Goal: Task Accomplishment & Management: Use online tool/utility

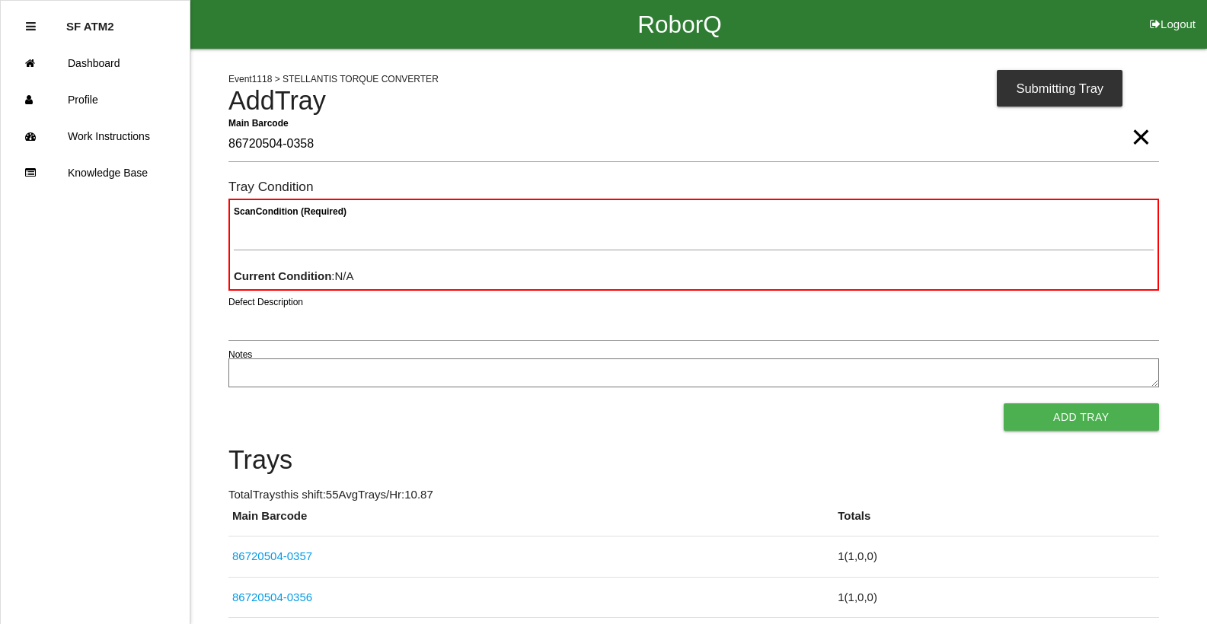
type Barcode "86720504-0358"
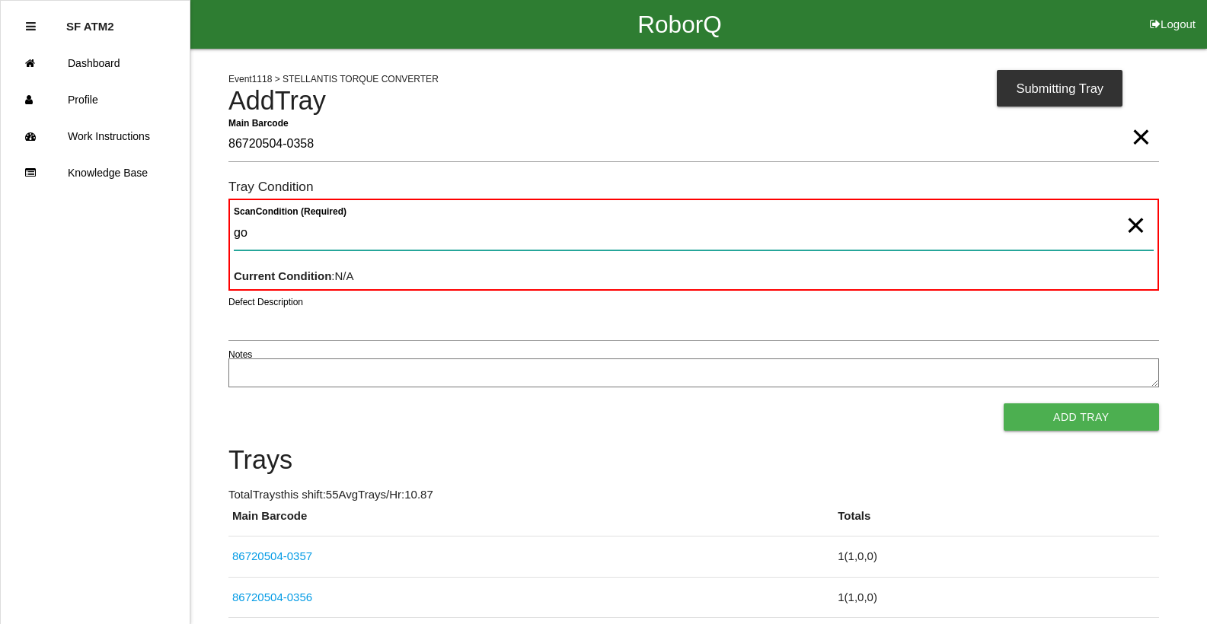
type Condition "goo"
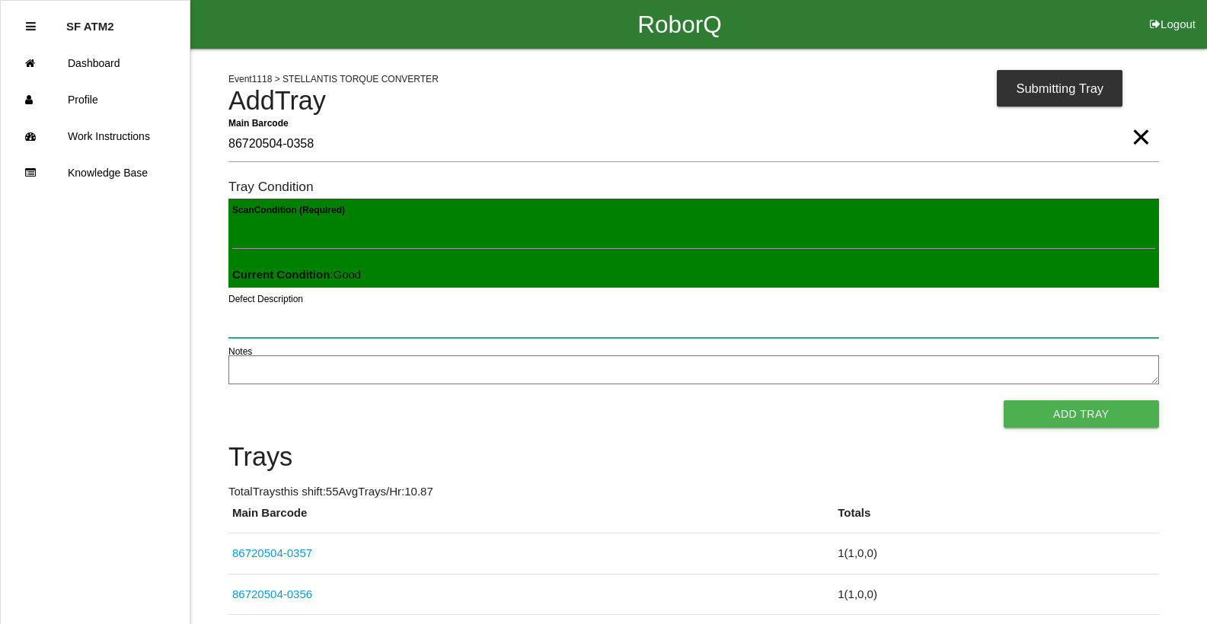
click at [1004, 401] on button "Add Tray" at bounding box center [1081, 414] width 155 height 27
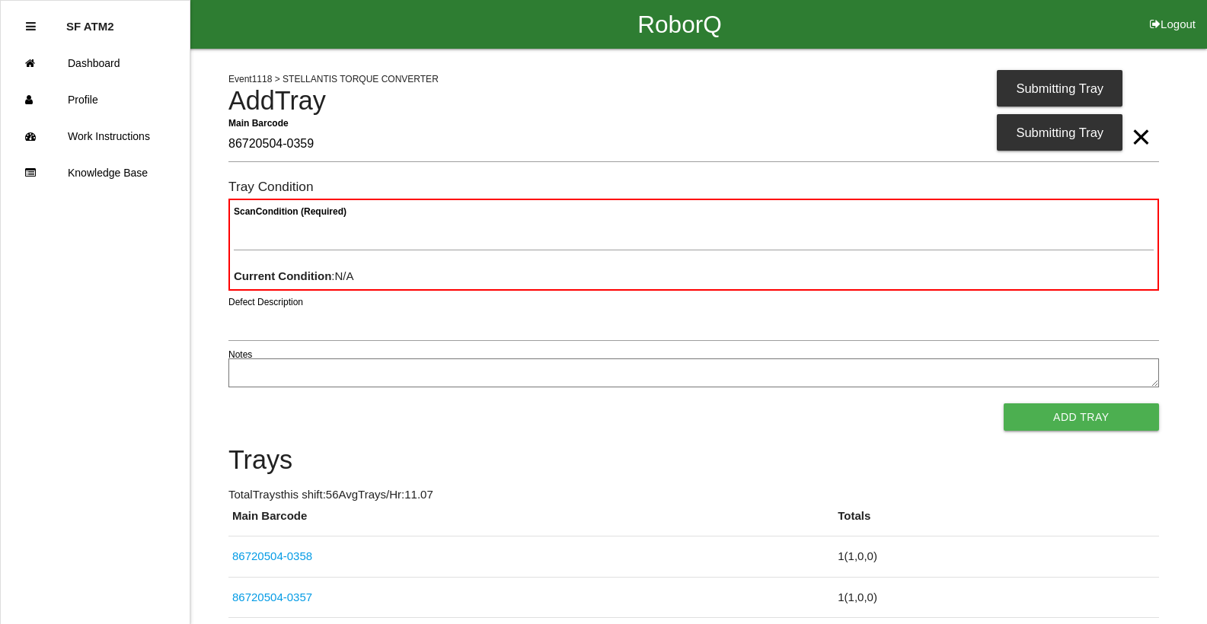
type Barcode "86720504-0359"
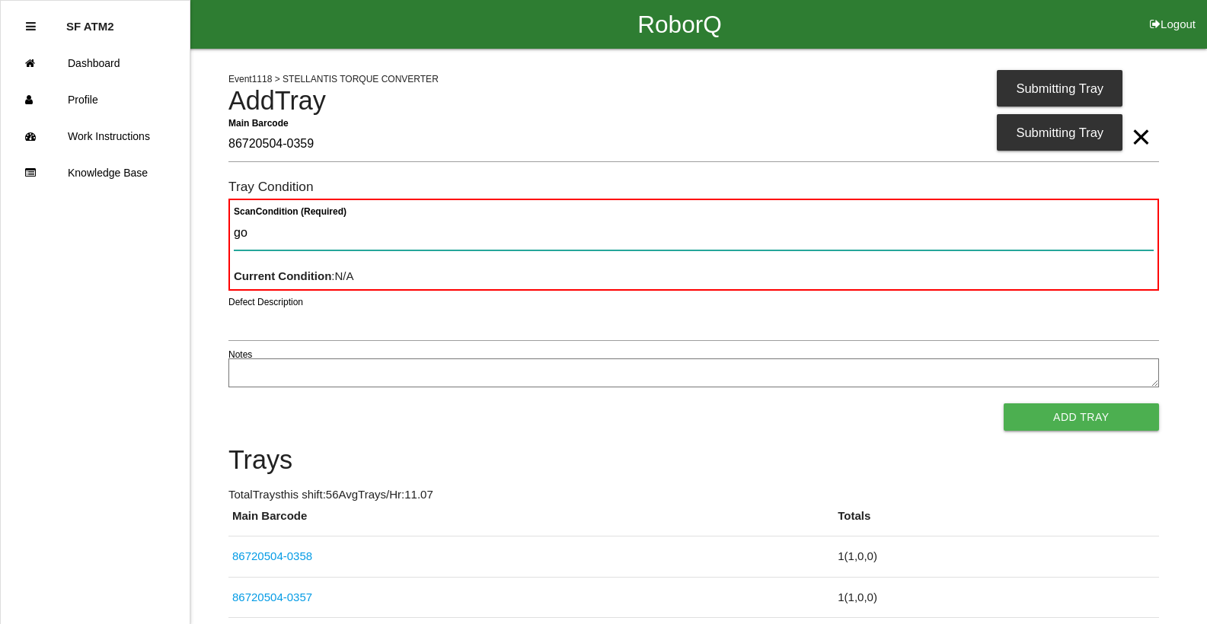
type Condition "goo"
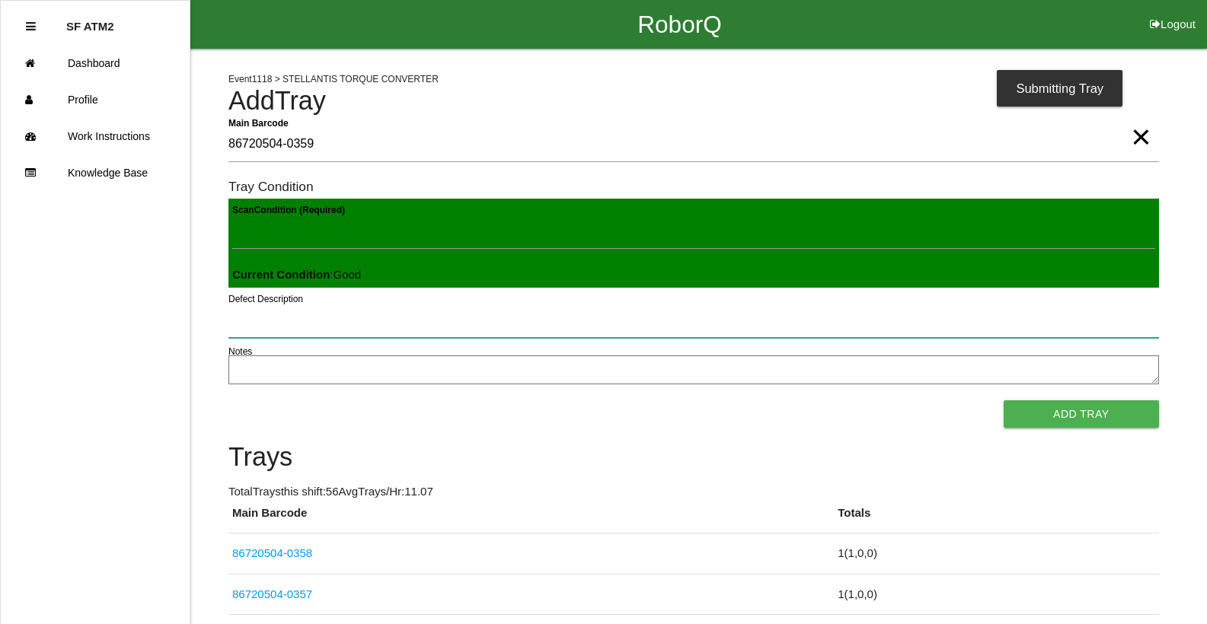
click at [1004, 401] on button "Add Tray" at bounding box center [1081, 414] width 155 height 27
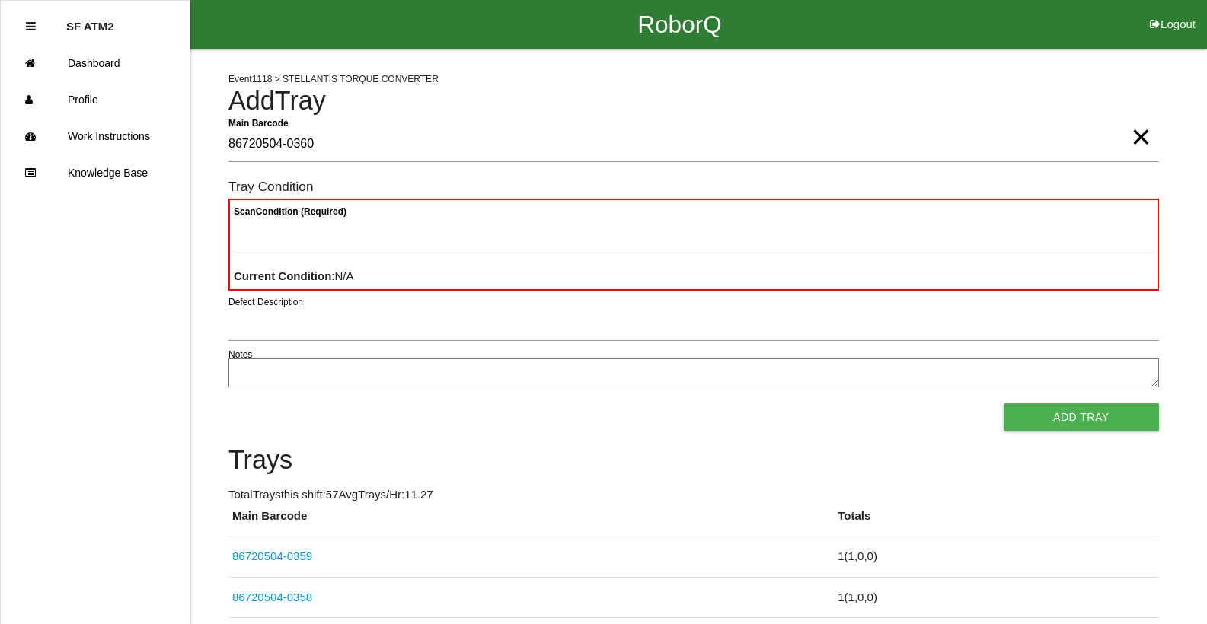
type Barcode "86720504-0360"
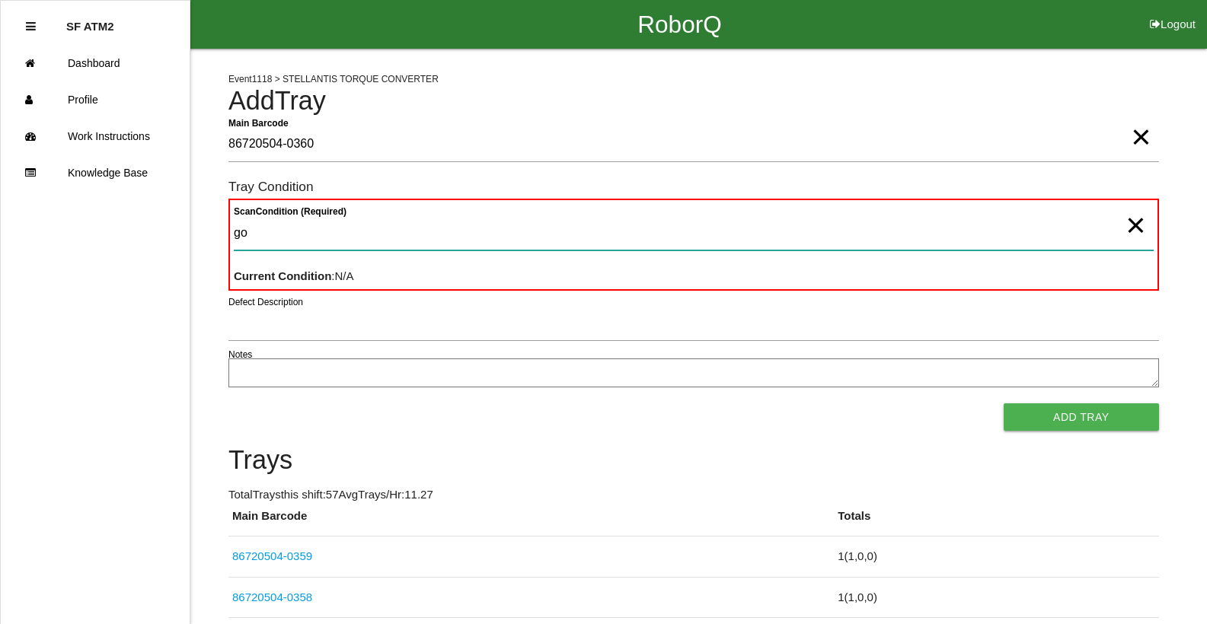
type Condition "goo"
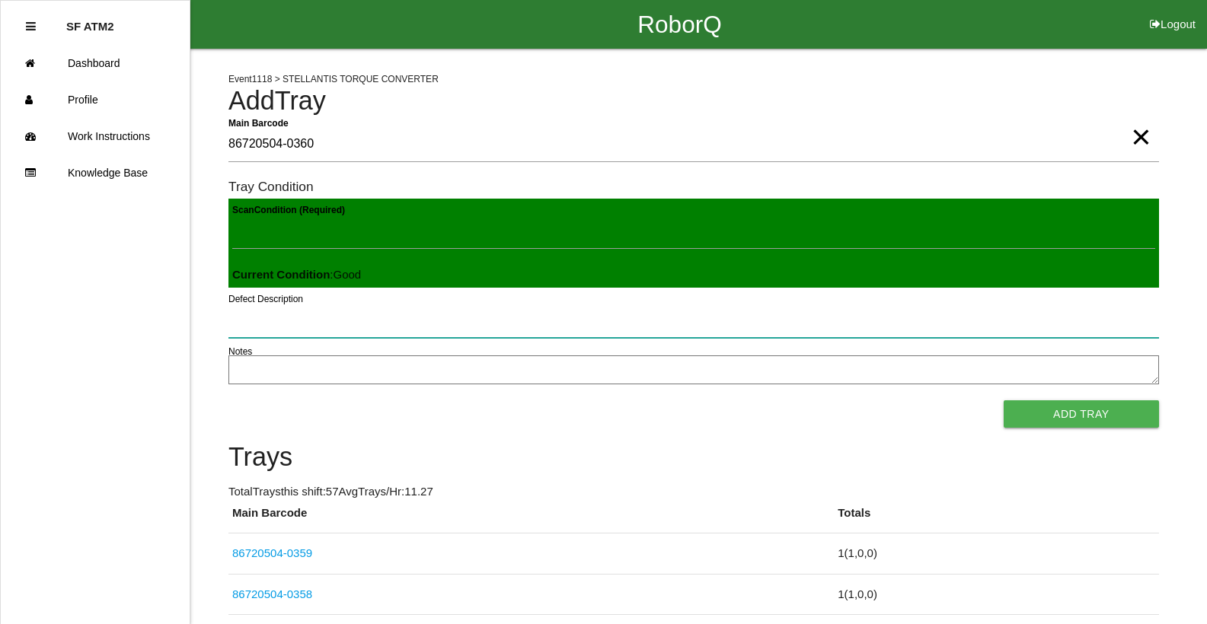
click at [1004, 401] on button "Add Tray" at bounding box center [1081, 414] width 155 height 27
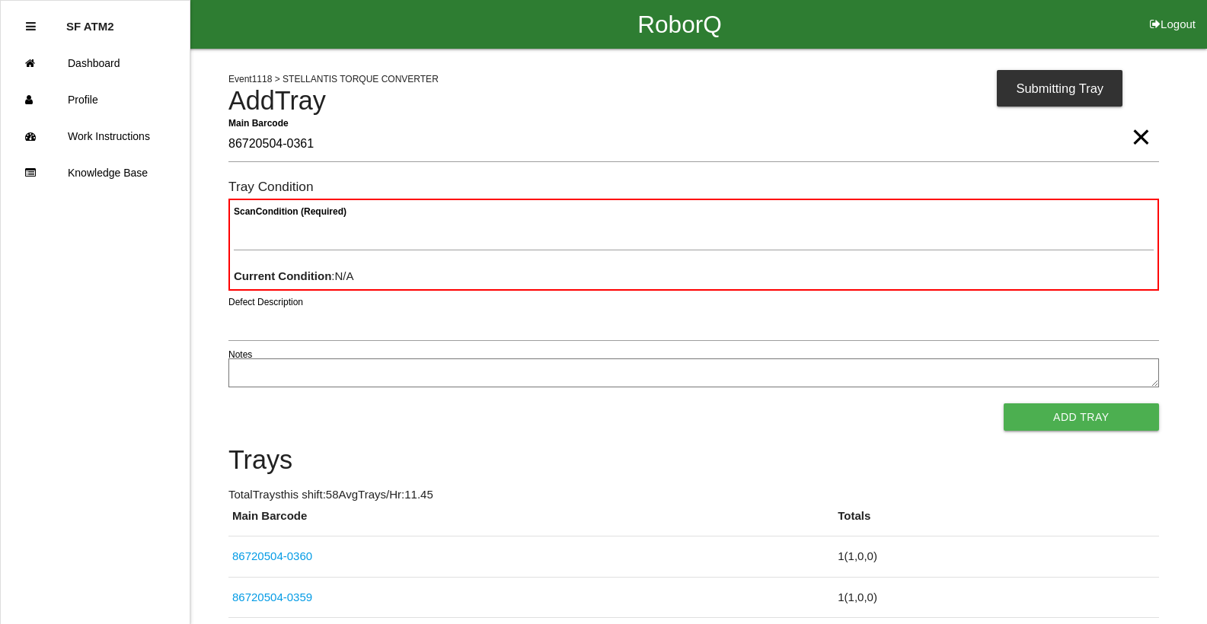
type Barcode "86720504-0361"
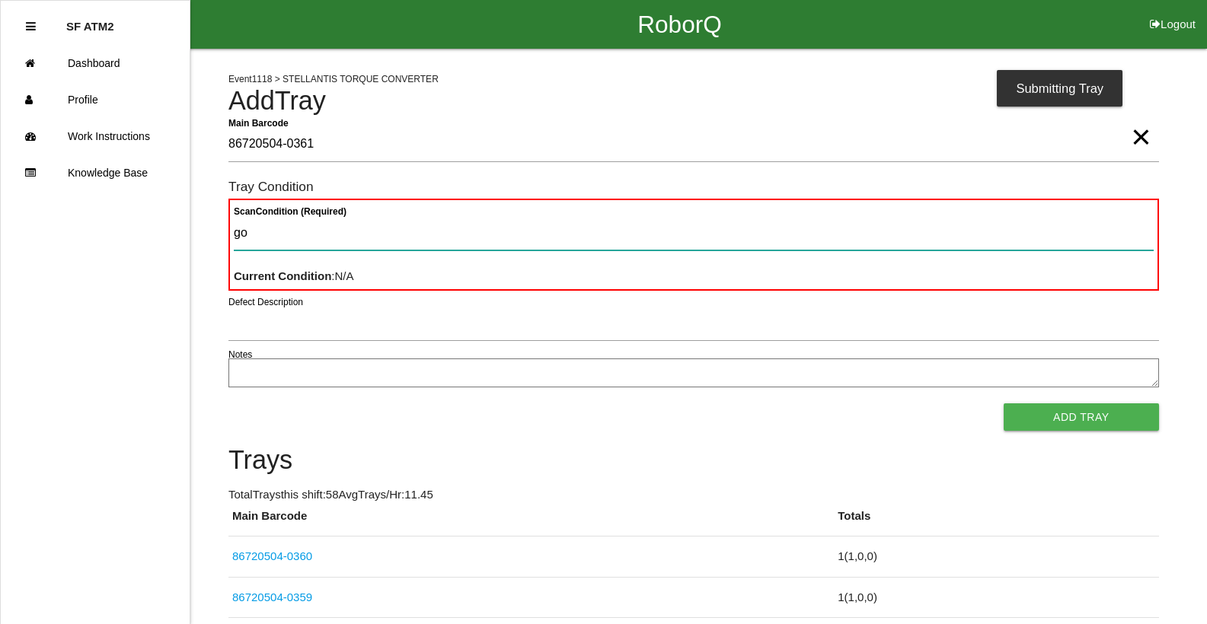
type Condition "goo"
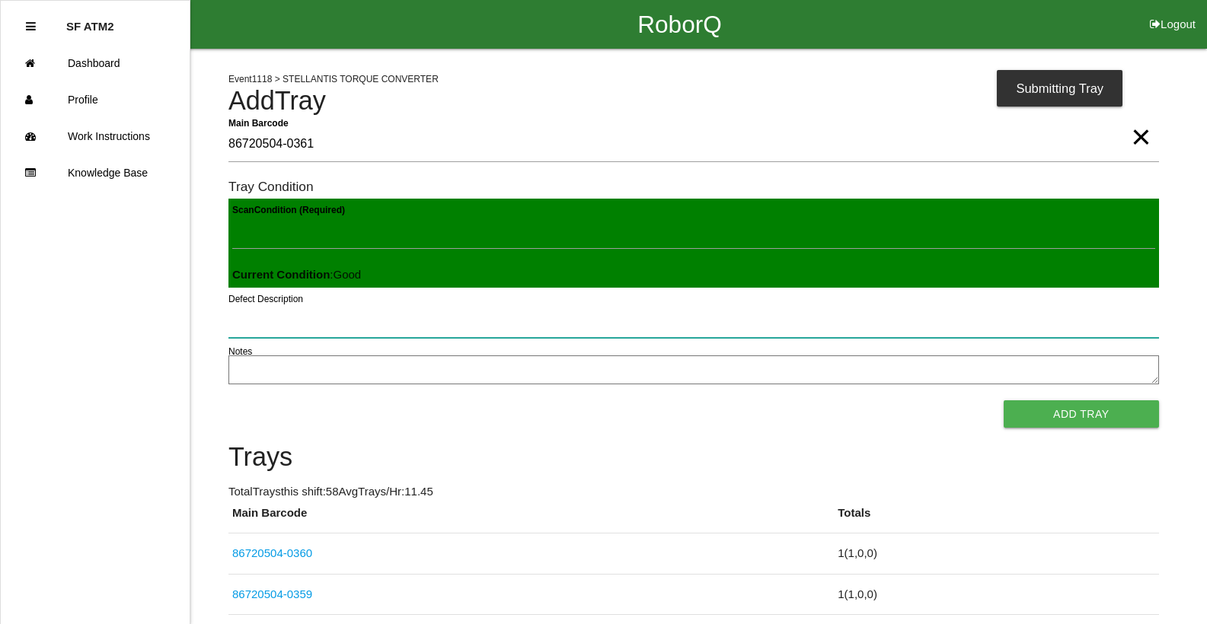
click at [1004, 401] on button "Add Tray" at bounding box center [1081, 414] width 155 height 27
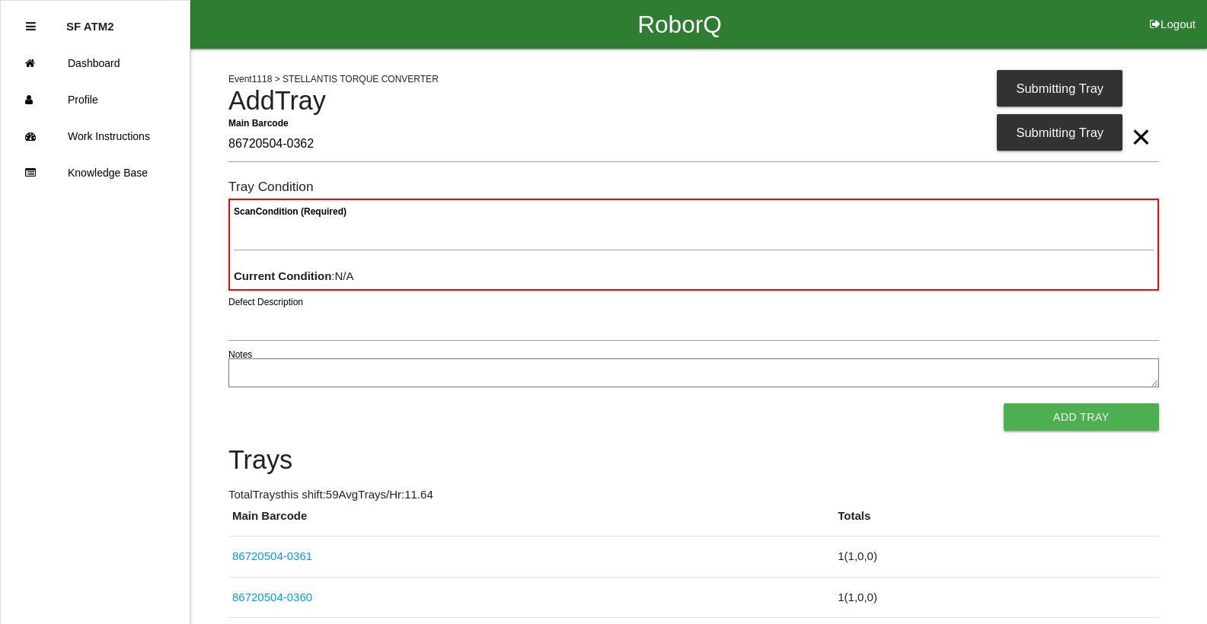
type Barcode "86720504-0362"
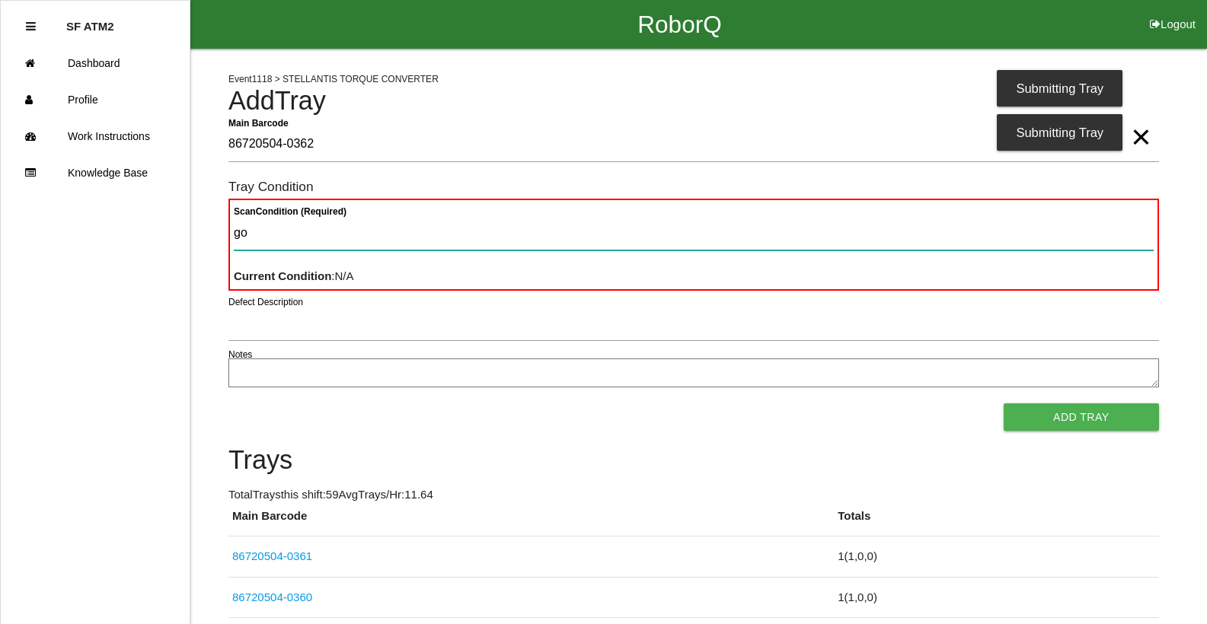
type Condition "goo"
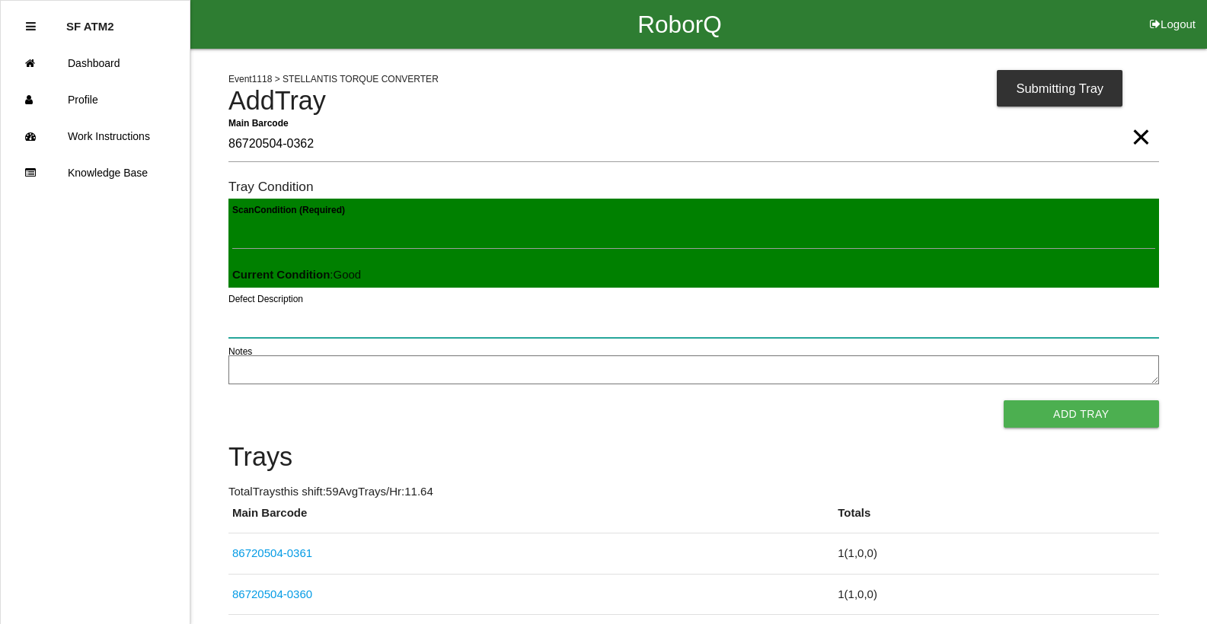
click at [1004, 401] on button "Add Tray" at bounding box center [1081, 414] width 155 height 27
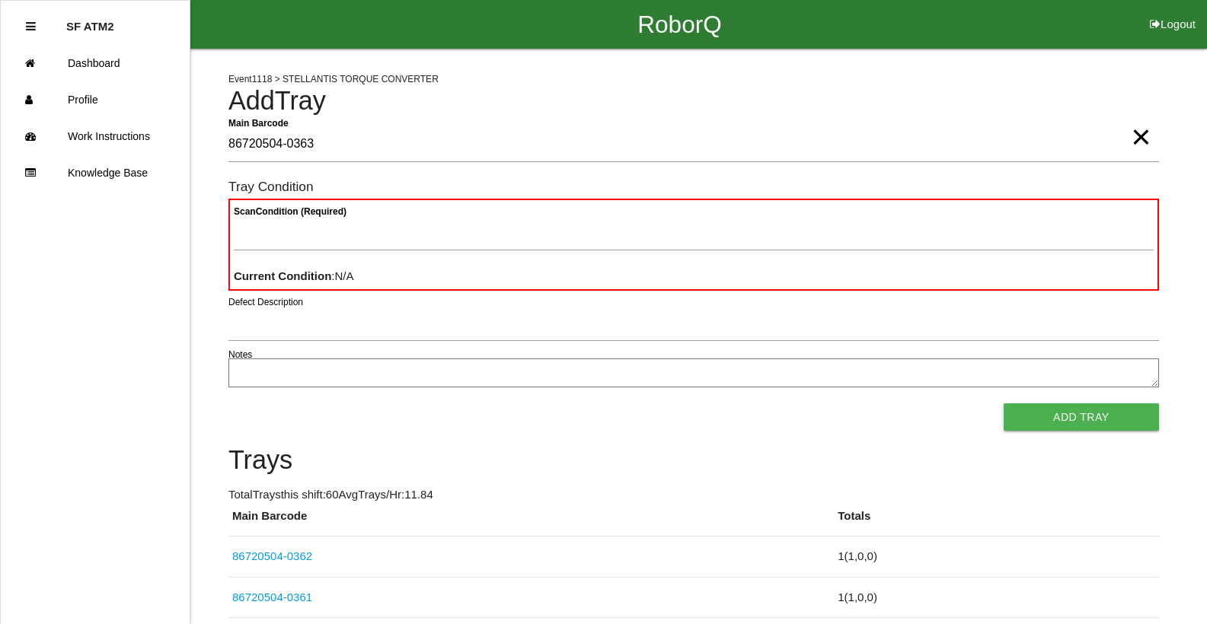
type Barcode "86720504-0363"
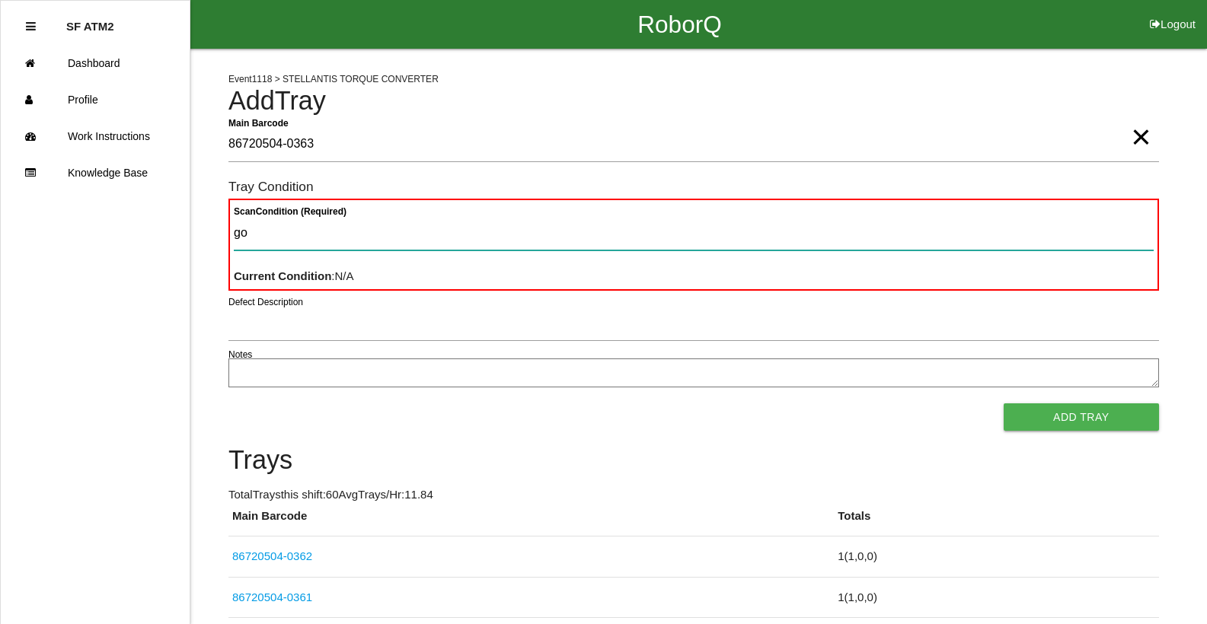
type Condition "goo"
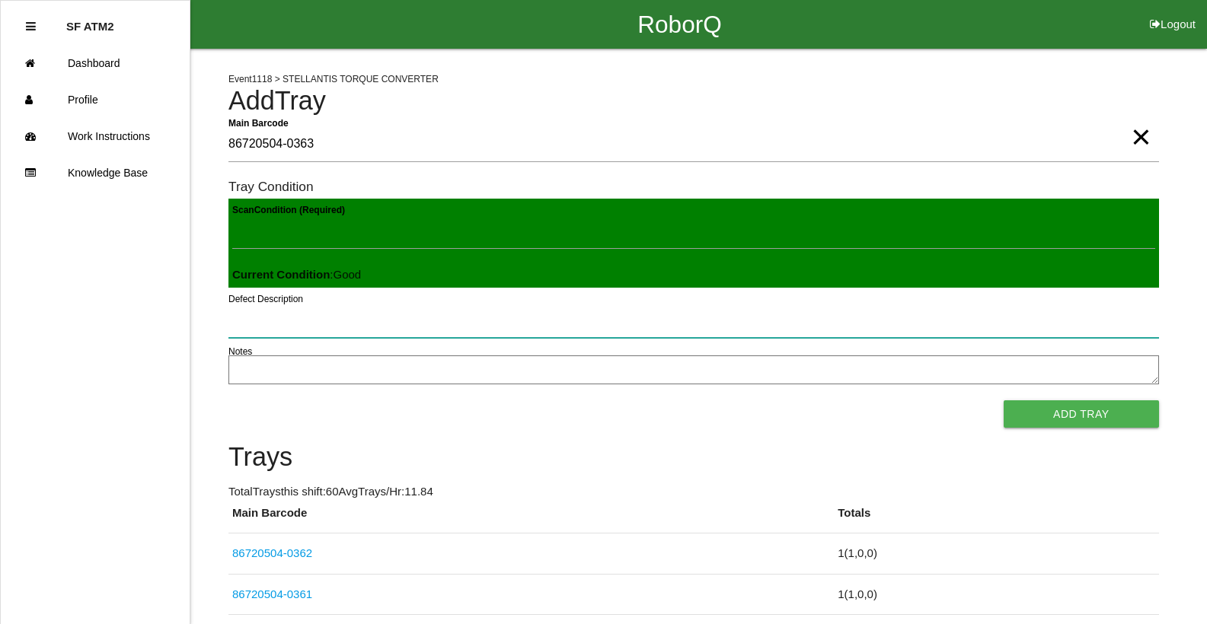
click at [1004, 401] on button "Add Tray" at bounding box center [1081, 414] width 155 height 27
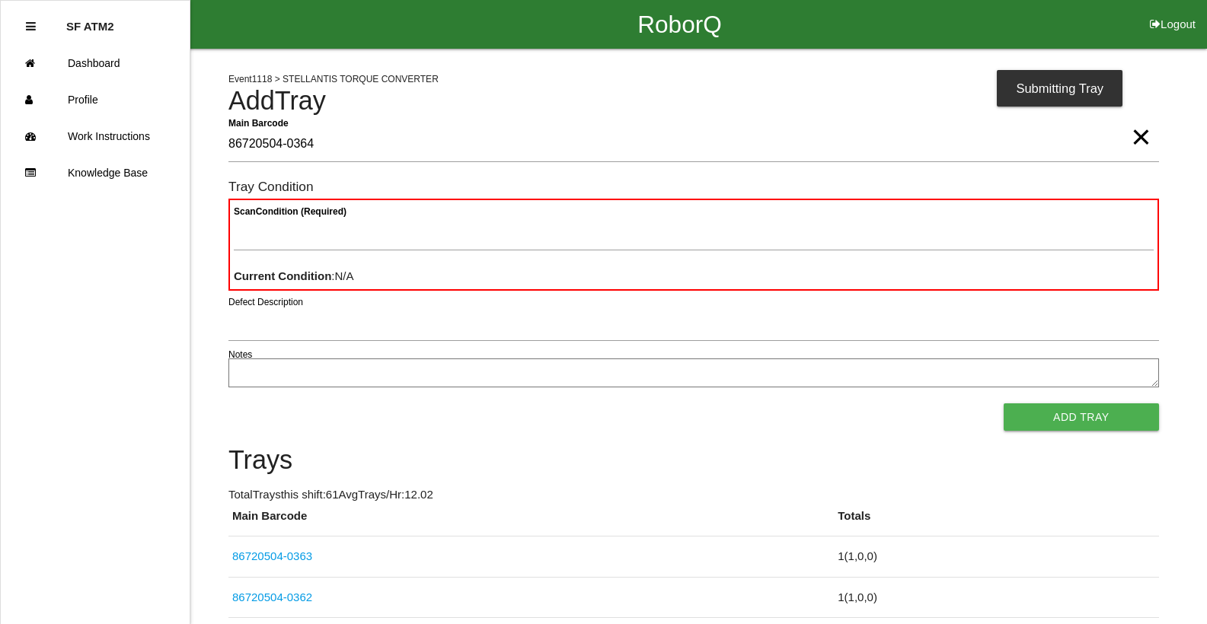
type Barcode "86720504-0364"
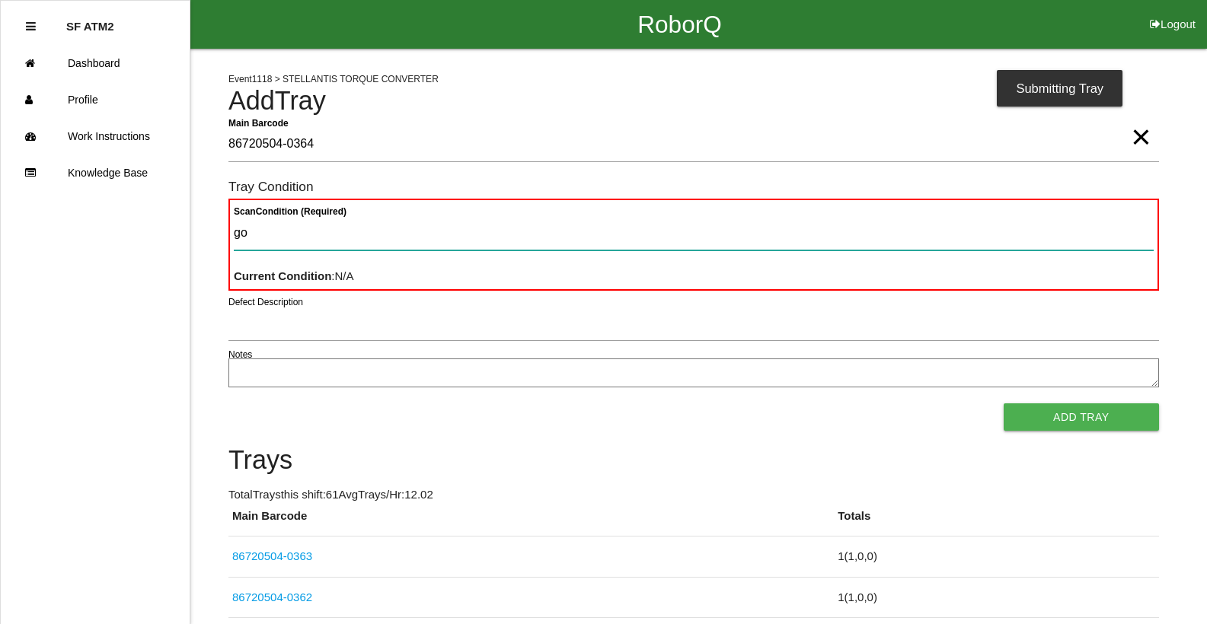
type Condition "goo"
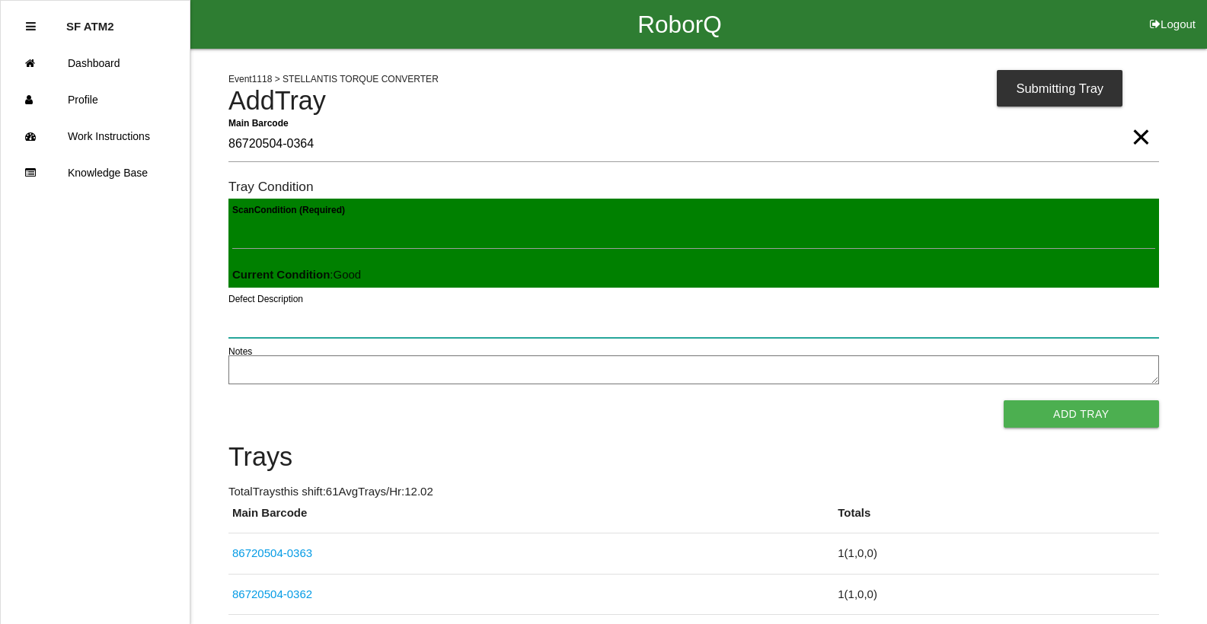
click at [1004, 401] on button "Add Tray" at bounding box center [1081, 414] width 155 height 27
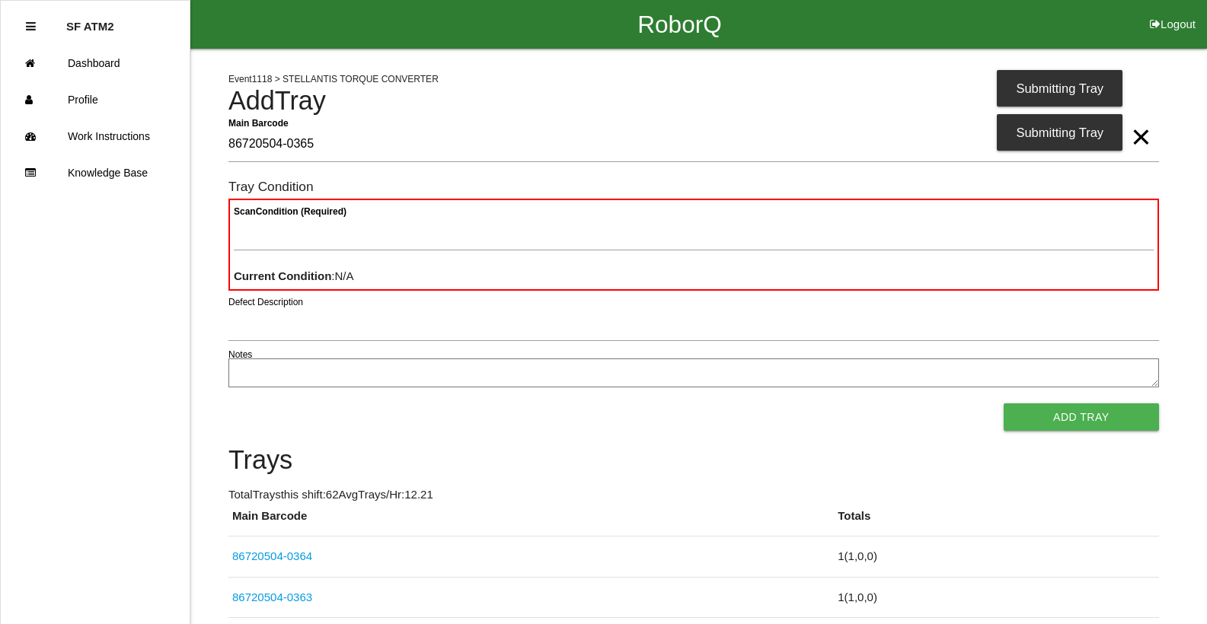
type Barcode "86720504-0365"
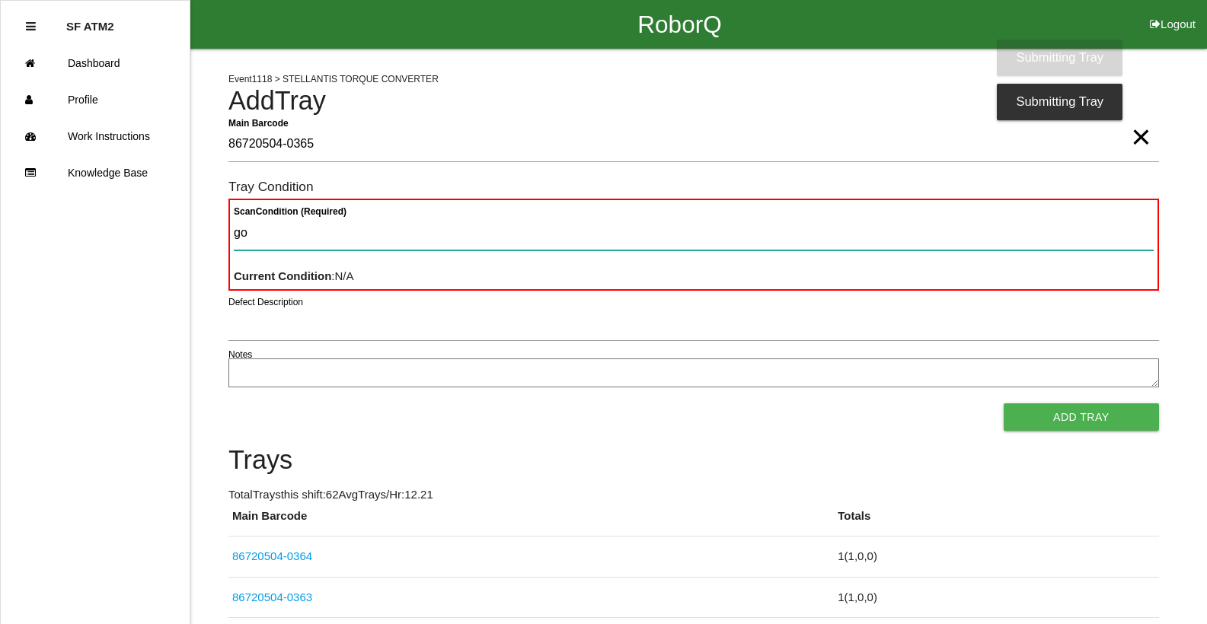
type Condition "goo"
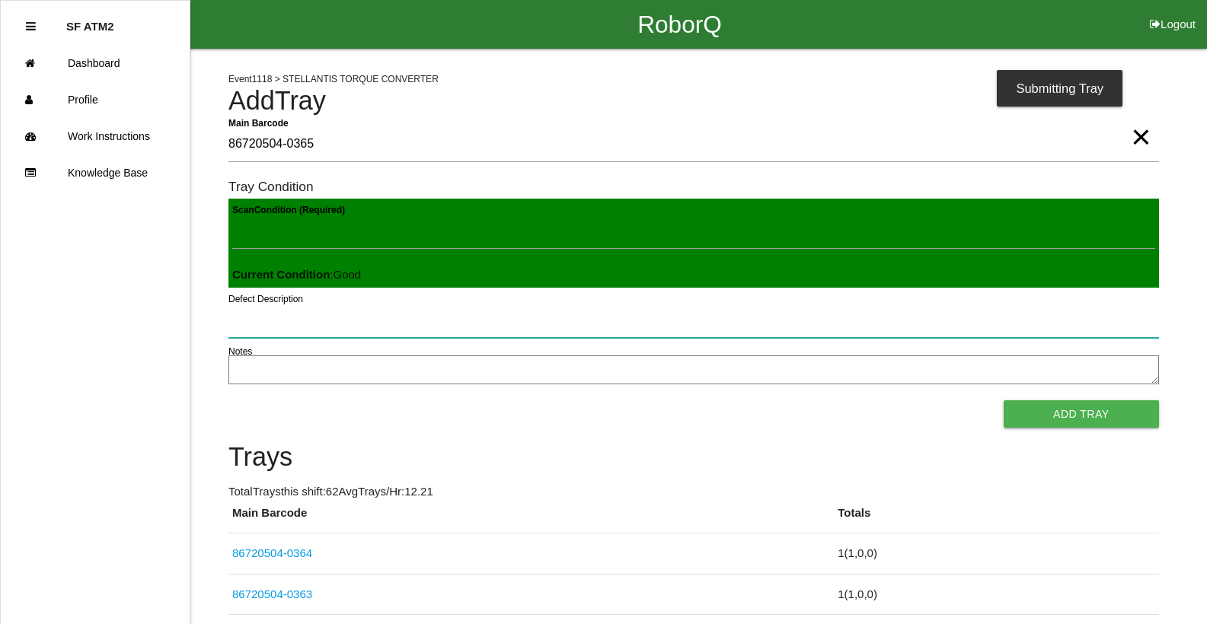
click at [1004, 401] on button "Add Tray" at bounding box center [1081, 414] width 155 height 27
